Goal: Information Seeking & Learning: Learn about a topic

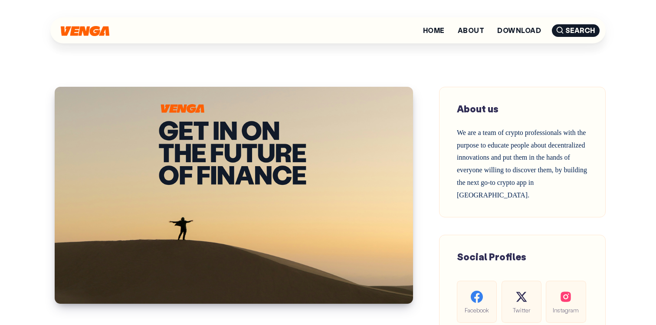
click at [100, 27] on img at bounding box center [85, 31] width 49 height 10
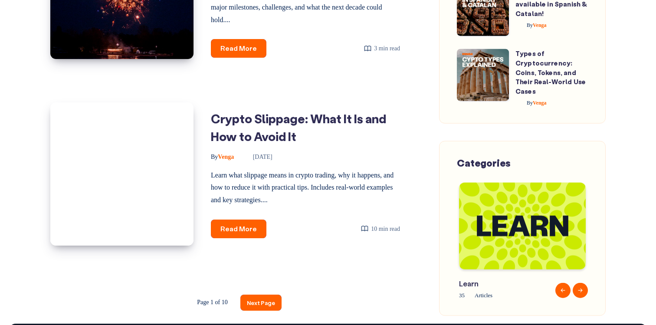
scroll to position [1451, 0]
